Goal: Task Accomplishment & Management: Manage account settings

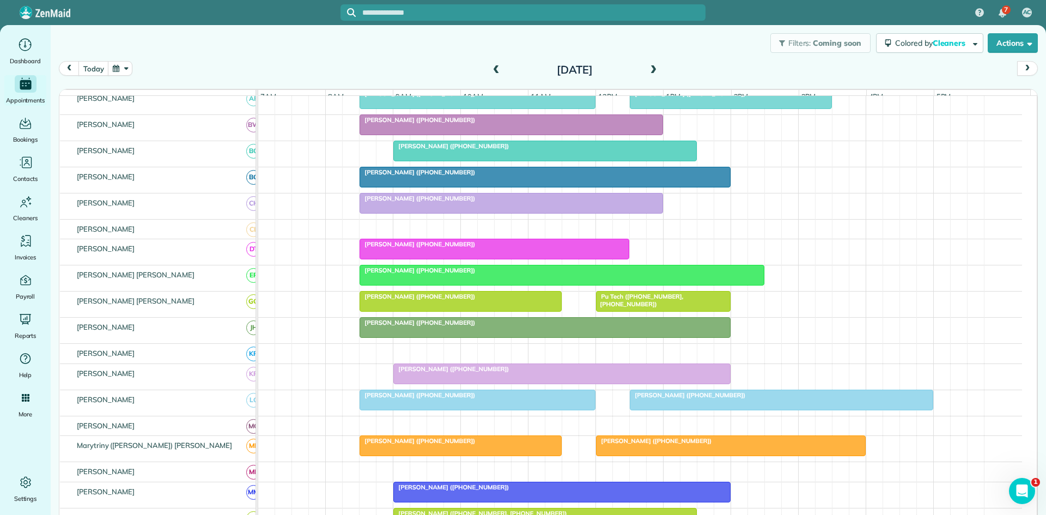
scroll to position [555, 0]
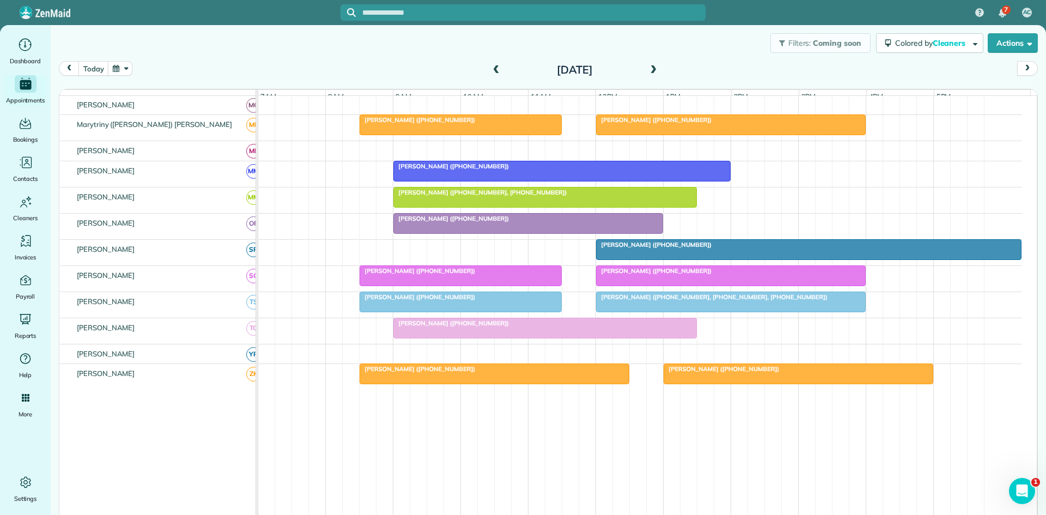
click at [496, 327] on div "[PERSON_NAME] ([PHONE_NUMBER])" at bounding box center [545, 323] width 297 height 8
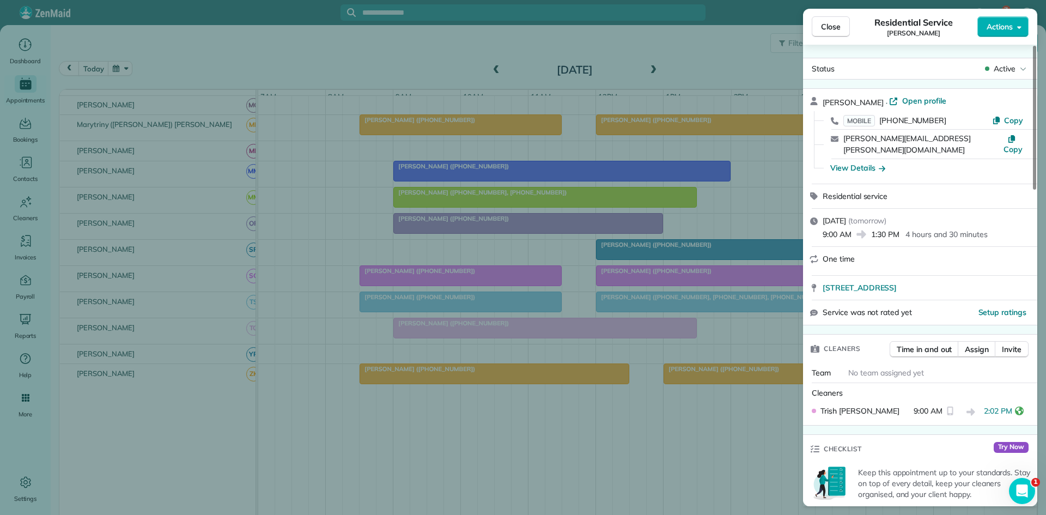
drag, startPoint x: 626, startPoint y: 136, endPoint x: 557, endPoint y: 92, distance: 81.6
click at [627, 136] on div "Close Residential Service [PERSON_NAME] Actions Status Active [PERSON_NAME] · O…" at bounding box center [523, 257] width 1046 height 515
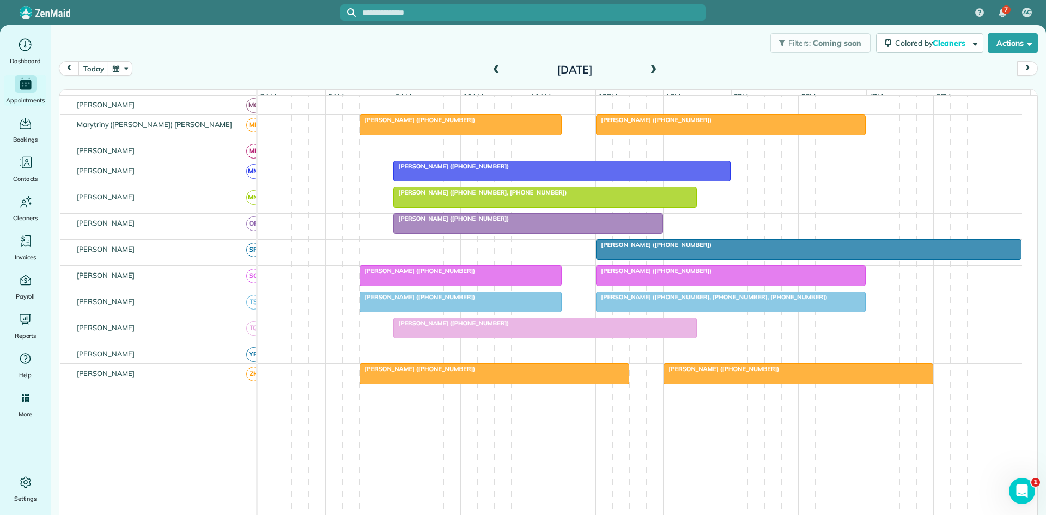
click at [490, 72] on span at bounding box center [496, 70] width 12 height 10
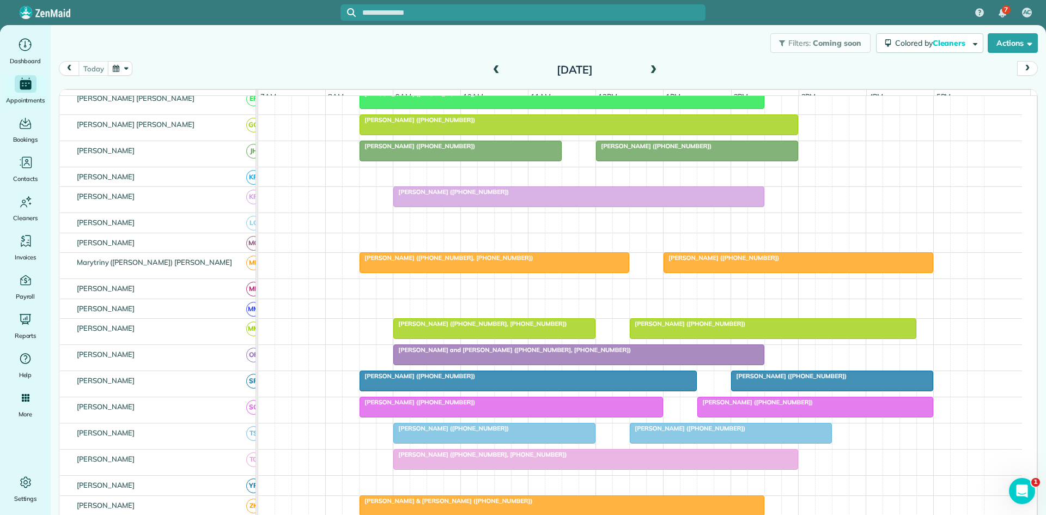
scroll to position [480, 0]
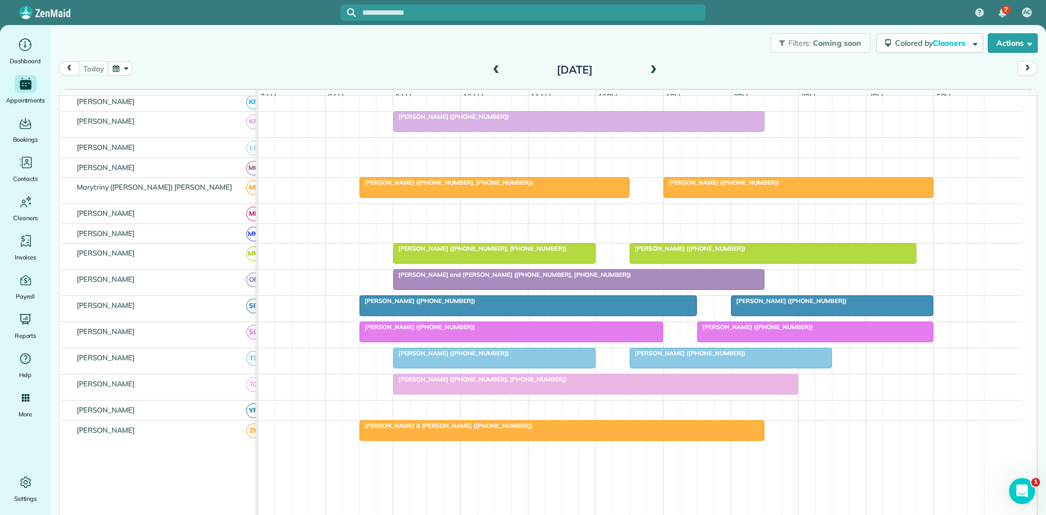
click at [452, 394] on div at bounding box center [596, 384] width 404 height 20
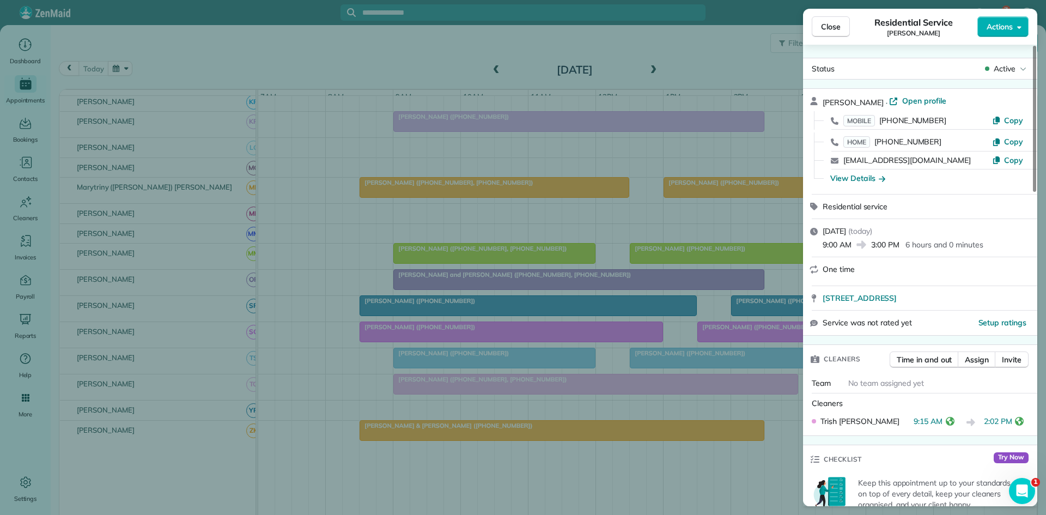
click at [569, 211] on div "Close Residential Service [PERSON_NAME] Actions Status Active [PERSON_NAME] · O…" at bounding box center [523, 257] width 1046 height 515
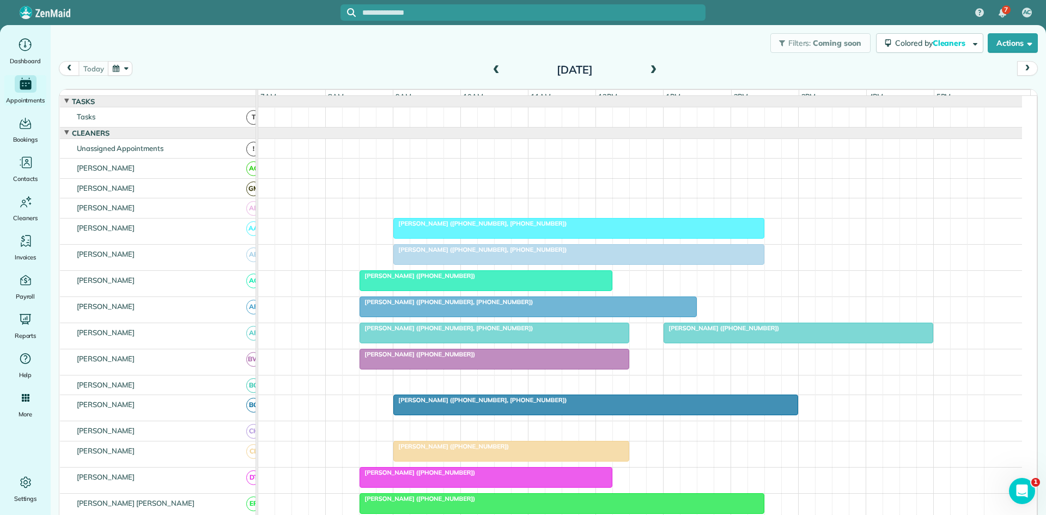
click at [454, 238] on div at bounding box center [579, 228] width 370 height 20
